Goal: Information Seeking & Learning: Check status

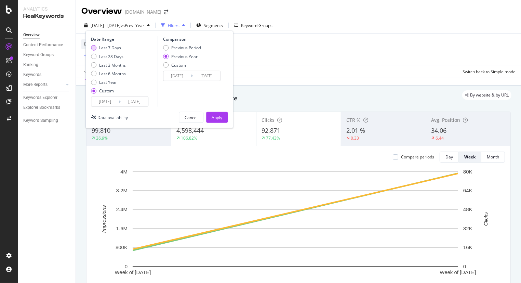
drag, startPoint x: 0, startPoint y: 0, endPoint x: 99, endPoint y: 47, distance: 110.1
click at [99, 47] on div "Last 7 Days" at bounding box center [110, 48] width 22 height 6
type input "2025/09/18"
type input "2025/09/24"
type input "2024/09/19"
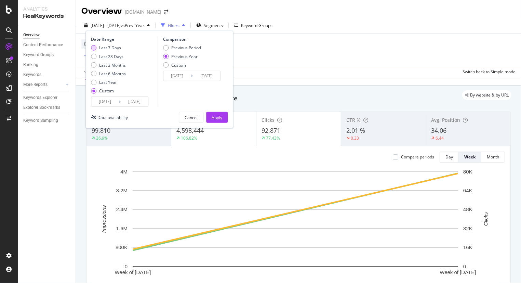
type input "2024/09/25"
click at [210, 112] on button "Apply" at bounding box center [217, 117] width 22 height 11
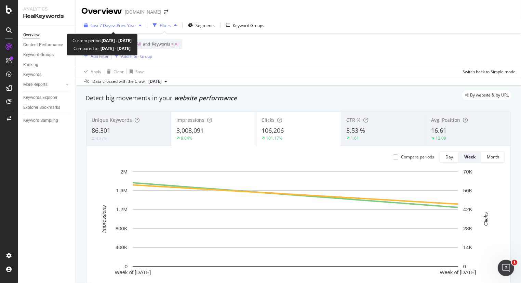
click at [124, 25] on span "vs Prev. Year" at bounding box center [124, 26] width 24 height 6
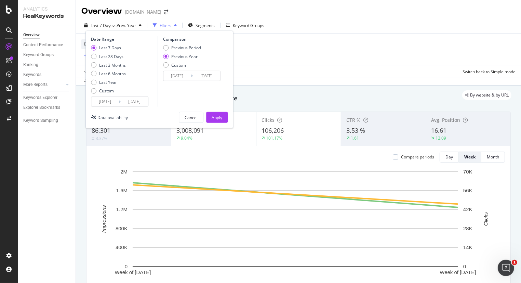
click at [136, 101] on input "2025/09/24" at bounding box center [134, 102] width 27 height 10
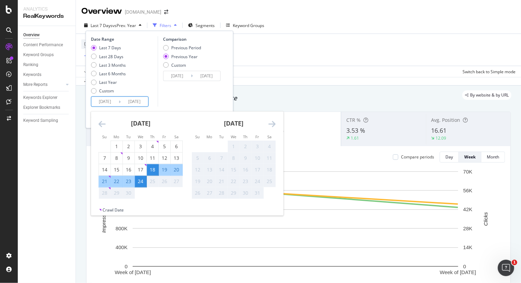
click at [285, 72] on div "Apply Clear Save Switch back to Simple mode" at bounding box center [298, 71] width 445 height 11
